Goal: Find specific page/section: Find specific page/section

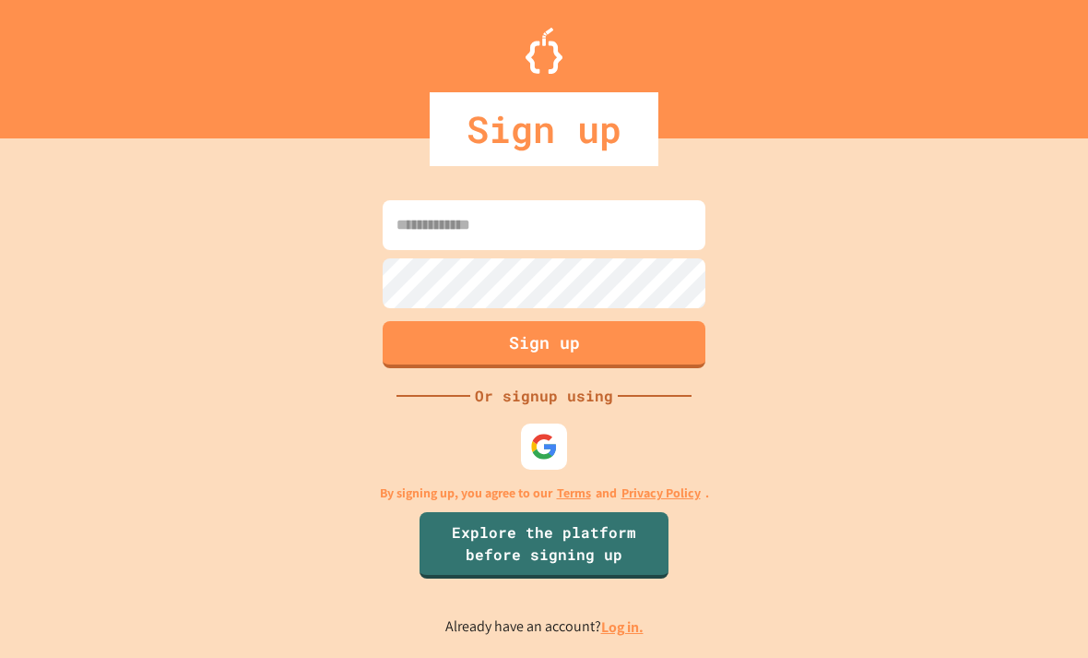
click at [549, 460] on img at bounding box center [544, 447] width 28 height 28
click at [539, 460] on img at bounding box center [544, 447] width 28 height 28
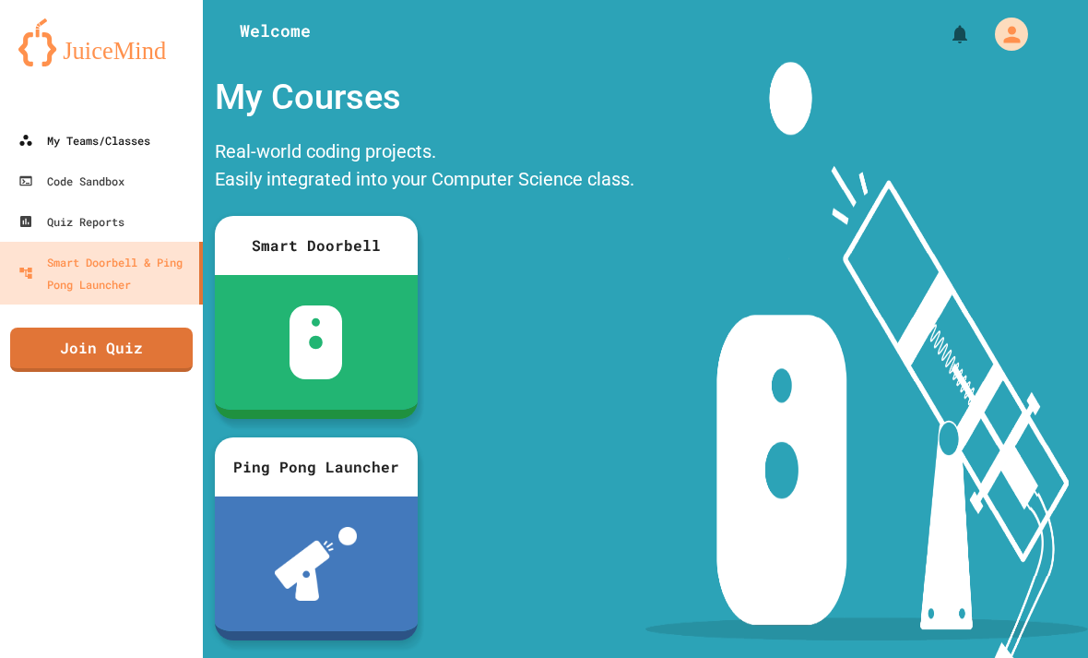
click at [121, 137] on div "My Teams/Classes" at bounding box center [84, 140] width 132 height 22
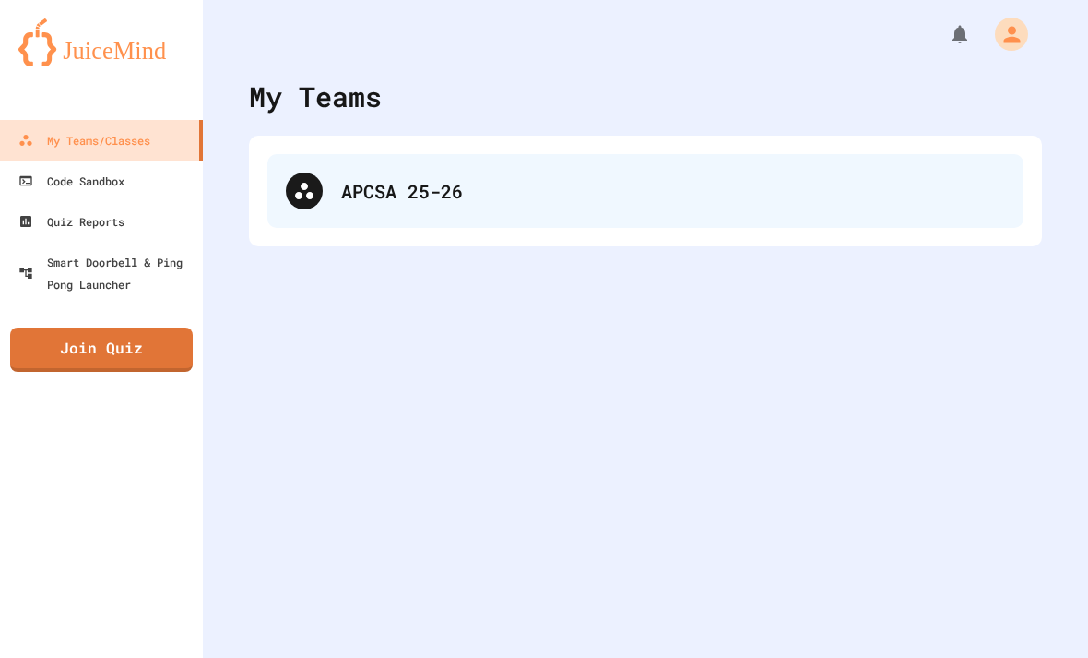
click at [500, 200] on div "APCSA 25-26" at bounding box center [673, 191] width 664 height 28
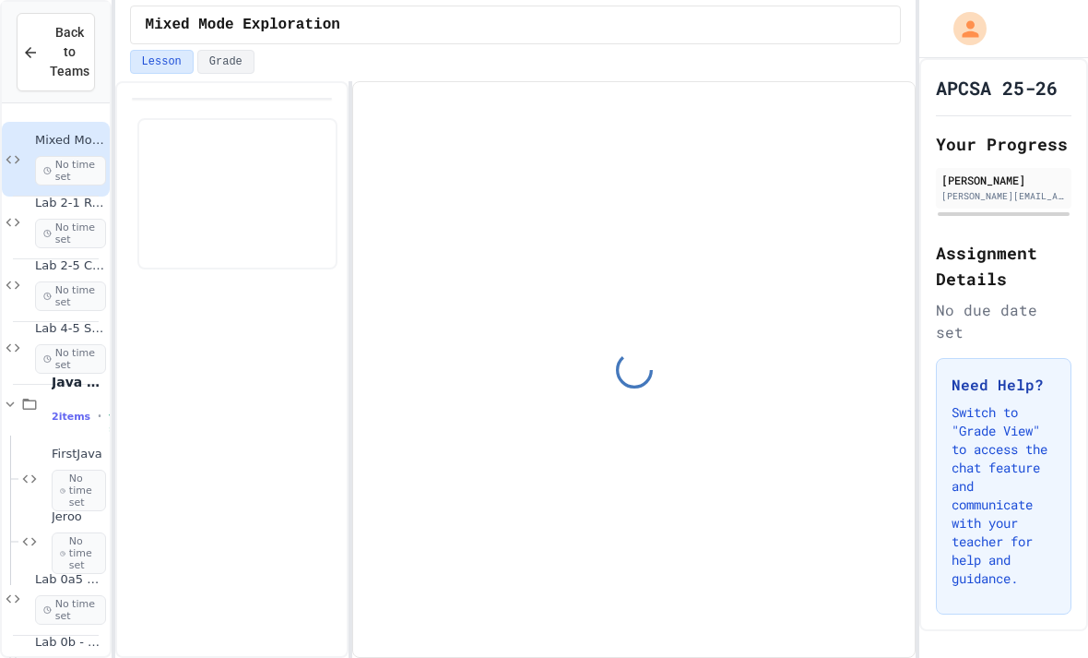
scroll to position [61, 0]
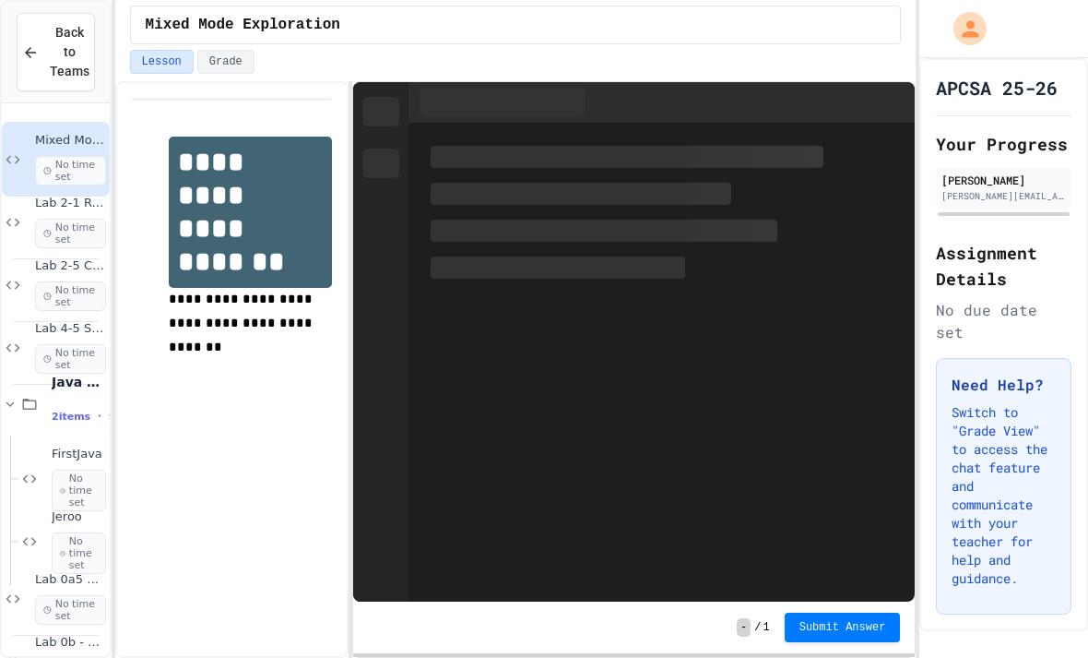
click at [773, 50] on div "Lesson Grade" at bounding box center [516, 65] width 802 height 31
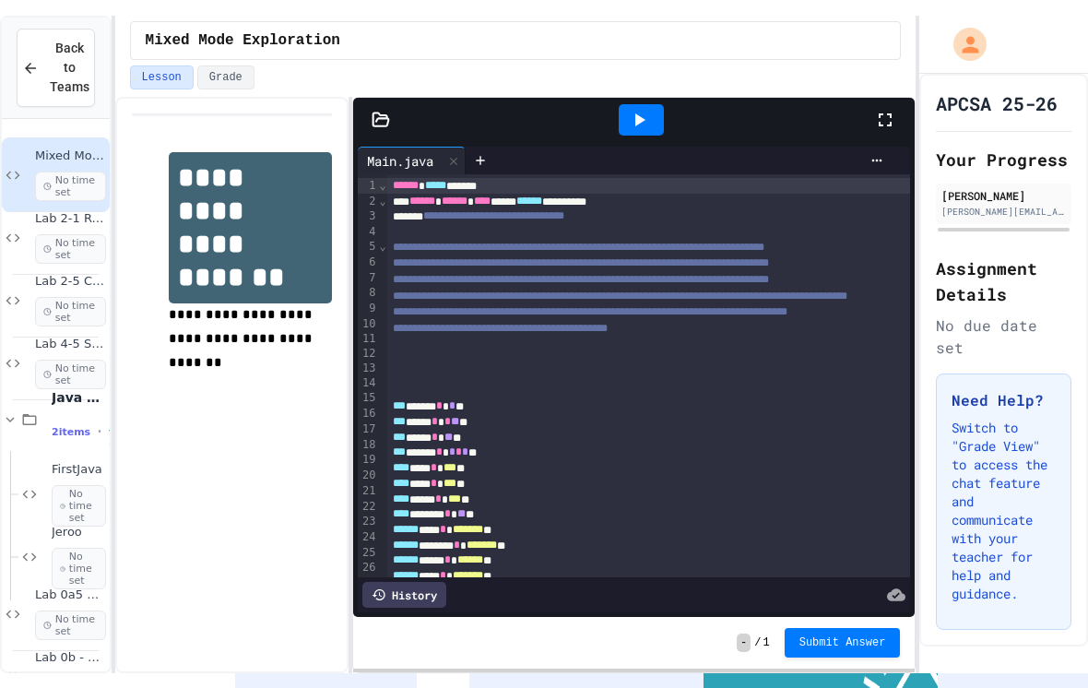
scroll to position [30, 0]
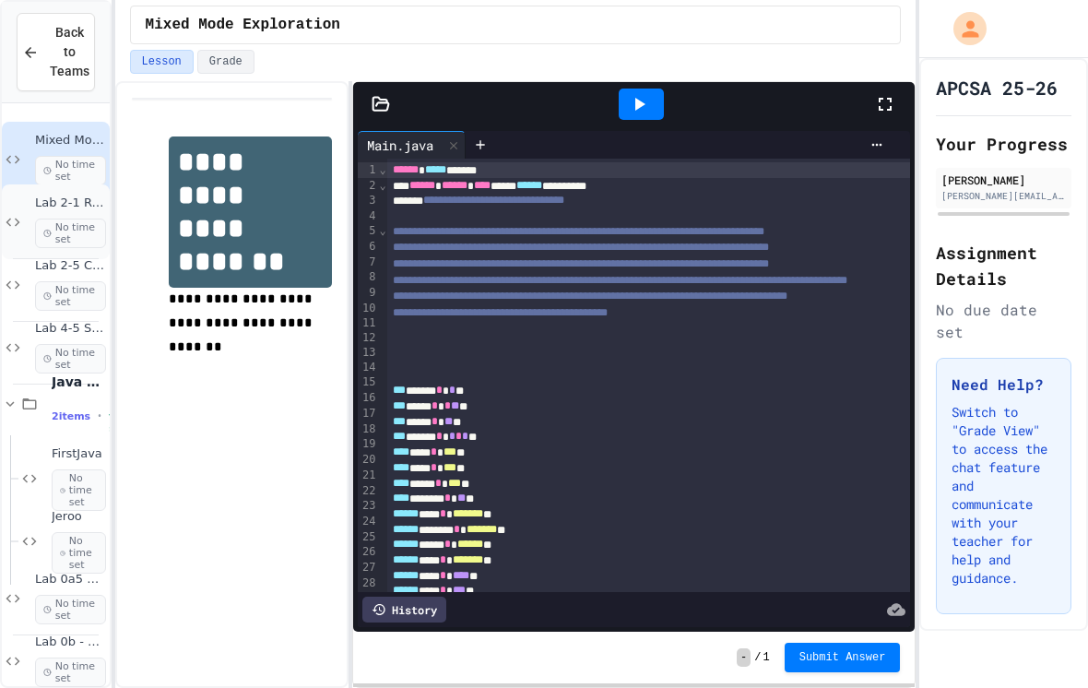
click at [80, 196] on div "Lab 2-1 Rectangle Perimeter No time set" at bounding box center [70, 222] width 71 height 53
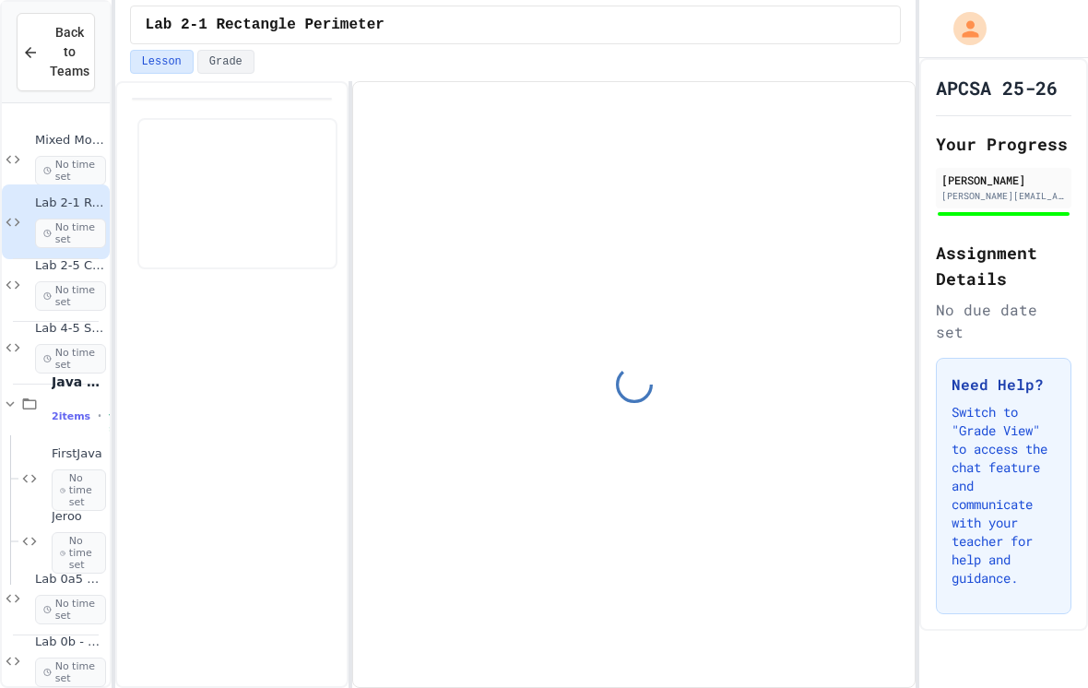
scroll to position [118, 0]
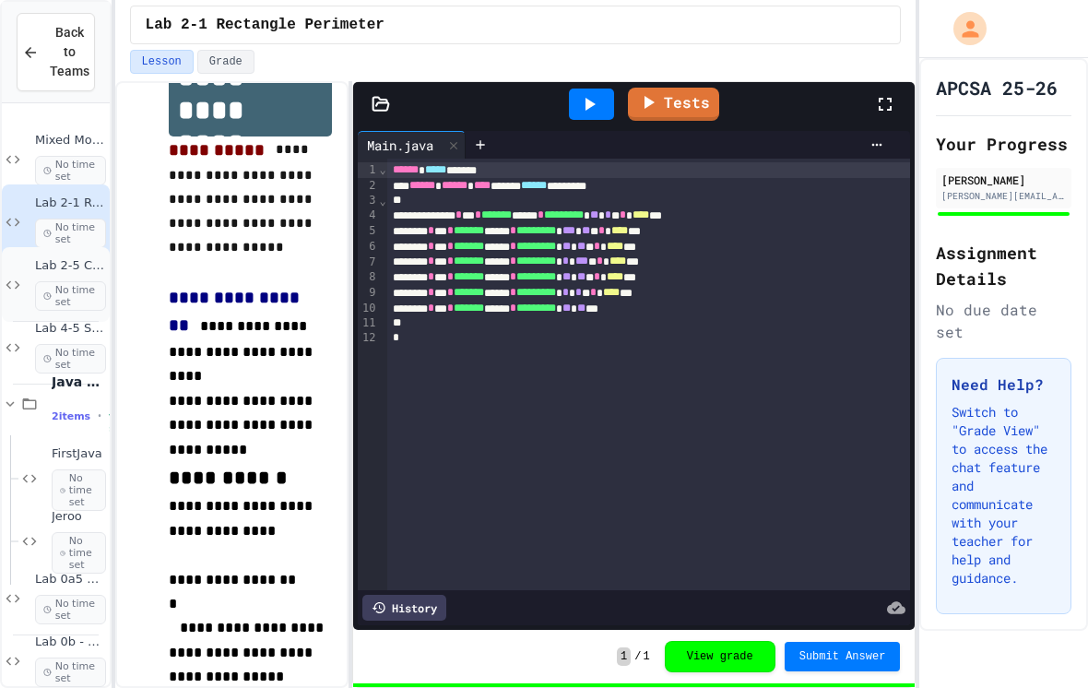
click at [57, 258] on span "Lab 2-5 Circle A&P" at bounding box center [70, 266] width 71 height 16
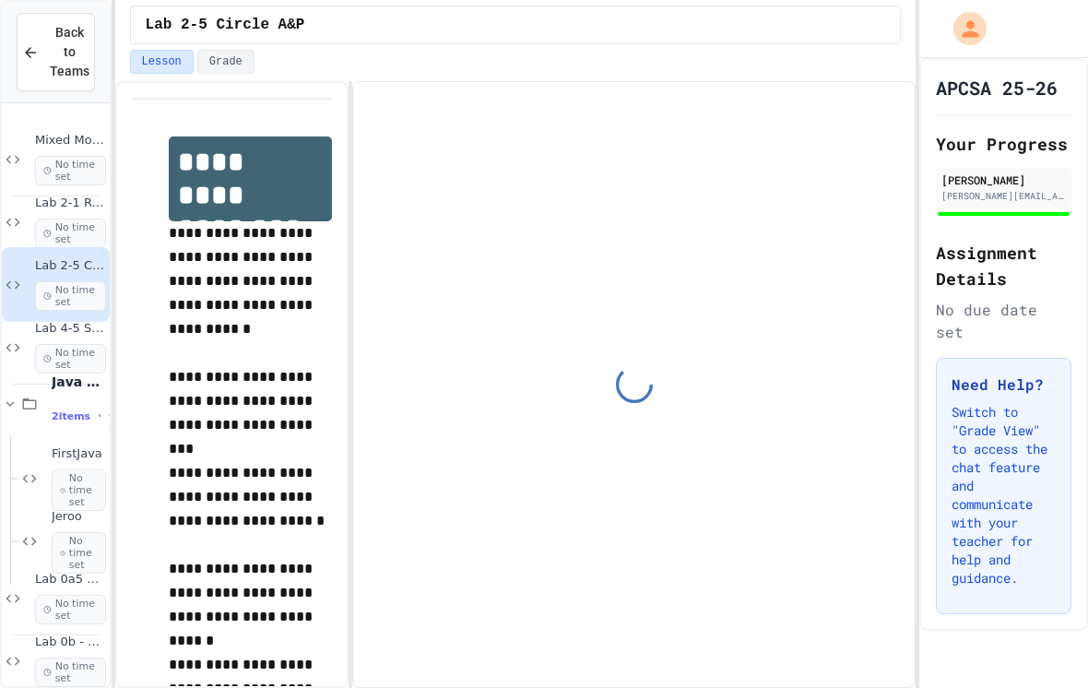
scroll to position [85, 0]
